Goal: Check status: Check status

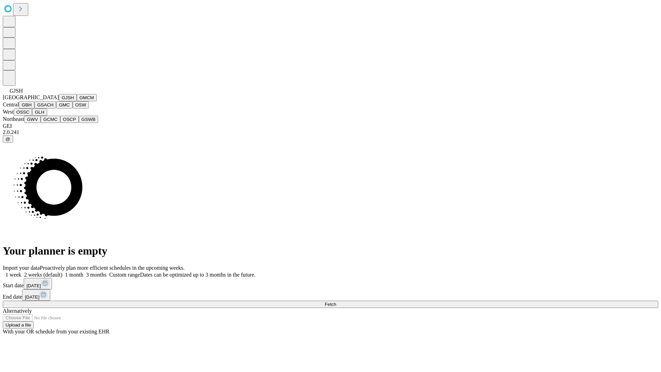
click at [59, 101] on button "GJSH" at bounding box center [68, 97] width 18 height 7
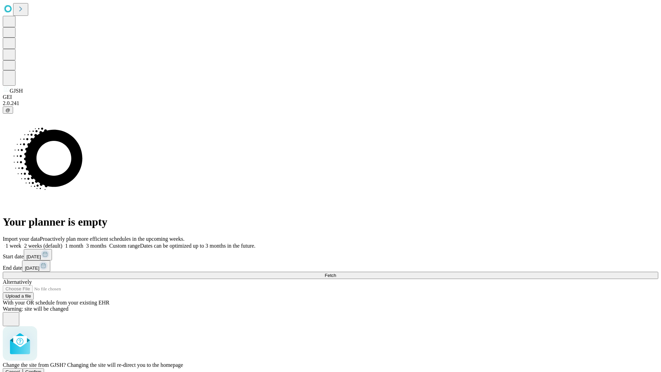
click at [42, 369] on span "Confirm" at bounding box center [33, 371] width 16 height 5
click at [21, 243] on label "1 week" at bounding box center [12, 246] width 19 height 6
click at [336, 273] on span "Fetch" at bounding box center [330, 275] width 11 height 5
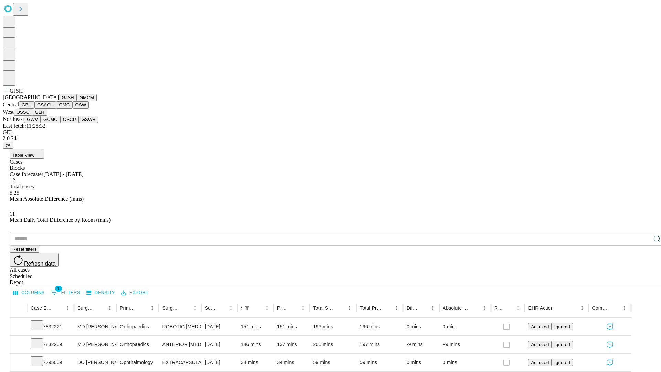
click at [77, 101] on button "GMCM" at bounding box center [87, 97] width 20 height 7
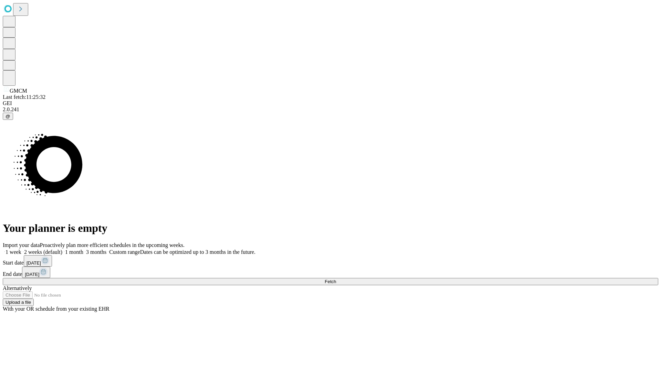
click at [336, 279] on span "Fetch" at bounding box center [330, 281] width 11 height 5
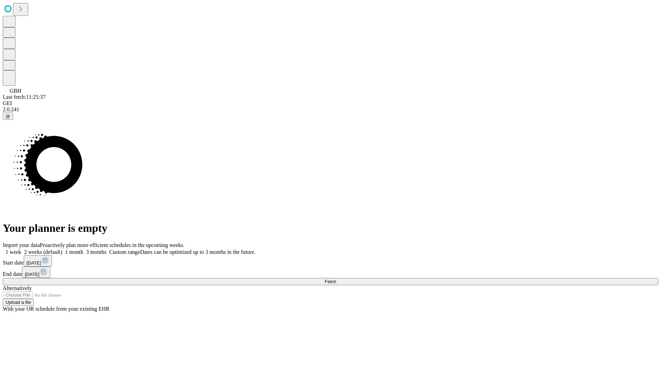
click at [336, 279] on span "Fetch" at bounding box center [330, 281] width 11 height 5
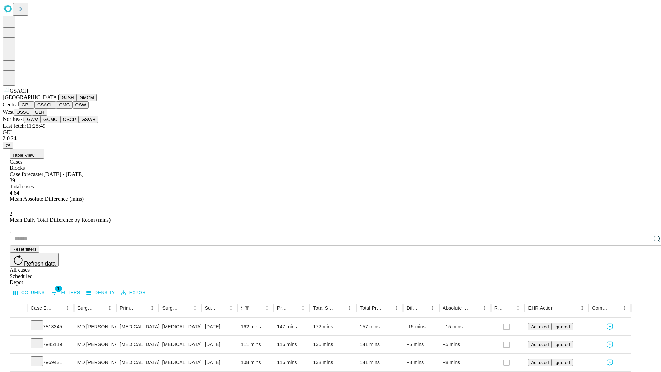
click at [56, 108] on button "GMC" at bounding box center [64, 104] width 16 height 7
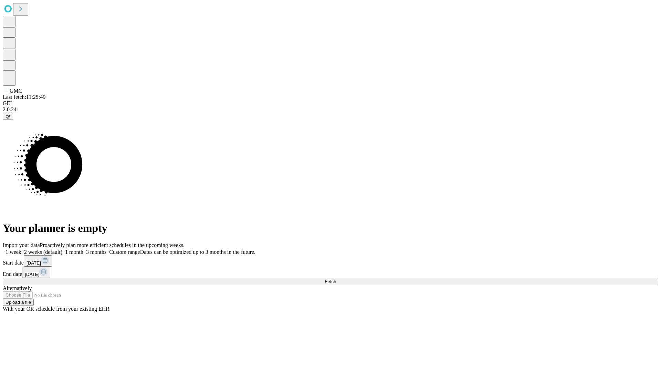
click at [336, 279] on span "Fetch" at bounding box center [330, 281] width 11 height 5
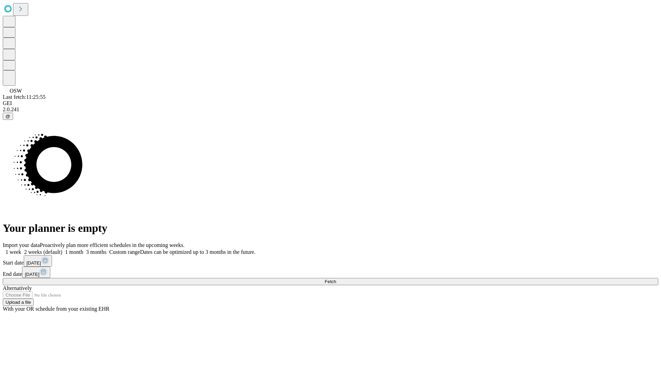
click at [21, 249] on label "1 week" at bounding box center [12, 252] width 19 height 6
click at [336, 279] on span "Fetch" at bounding box center [330, 281] width 11 height 5
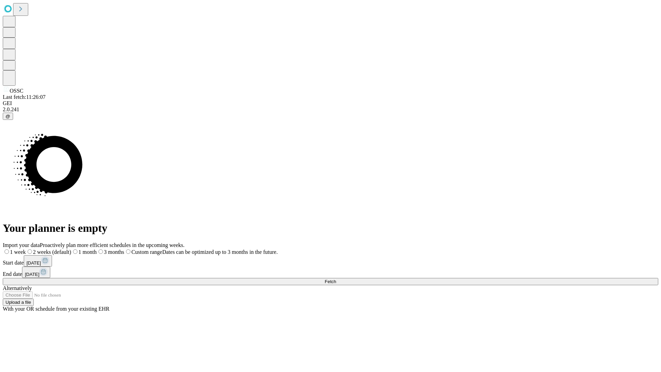
click at [336, 279] on span "Fetch" at bounding box center [330, 281] width 11 height 5
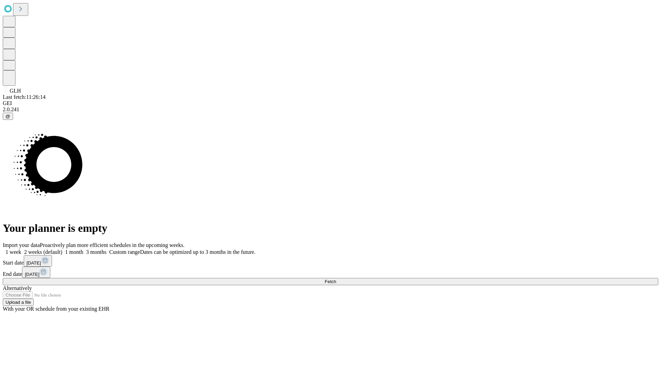
click at [21, 249] on label "1 week" at bounding box center [12, 252] width 19 height 6
click at [336, 279] on span "Fetch" at bounding box center [330, 281] width 11 height 5
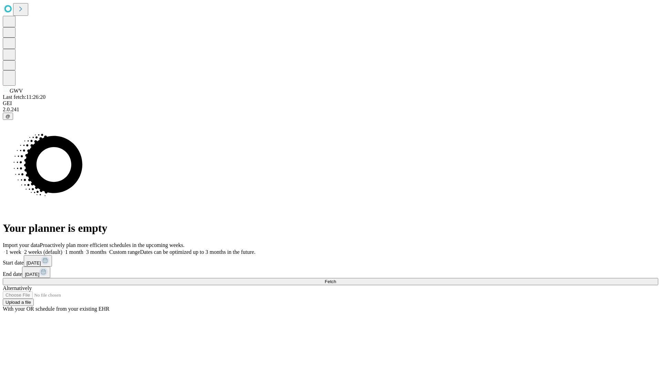
click at [21, 249] on label "1 week" at bounding box center [12, 252] width 19 height 6
click at [336, 279] on span "Fetch" at bounding box center [330, 281] width 11 height 5
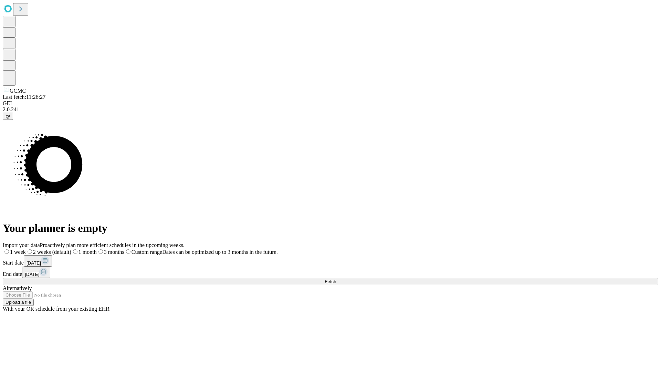
click at [26, 249] on label "1 week" at bounding box center [14, 252] width 23 height 6
click at [336, 279] on span "Fetch" at bounding box center [330, 281] width 11 height 5
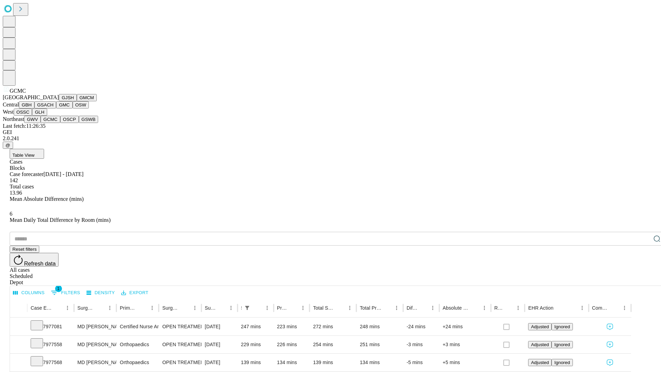
click at [60, 123] on button "OSCP" at bounding box center [69, 119] width 19 height 7
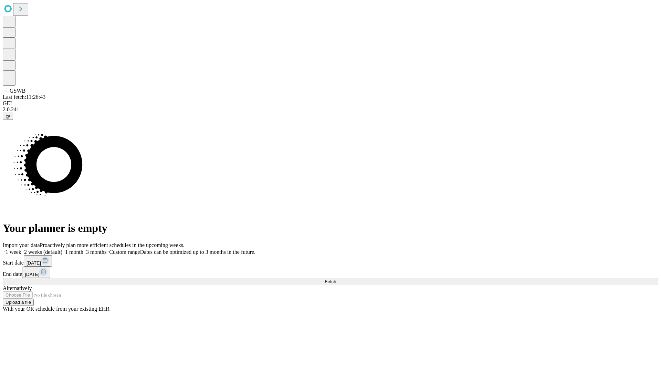
click at [21, 249] on label "1 week" at bounding box center [12, 252] width 19 height 6
click at [336, 279] on span "Fetch" at bounding box center [330, 281] width 11 height 5
